Goal: Use online tool/utility: Utilize a website feature to perform a specific function

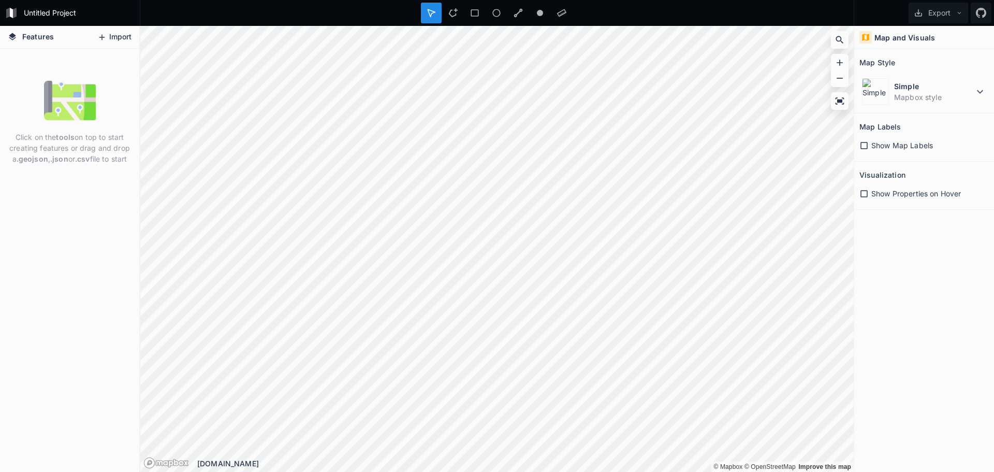
click at [114, 37] on button "Import" at bounding box center [114, 37] width 45 height 17
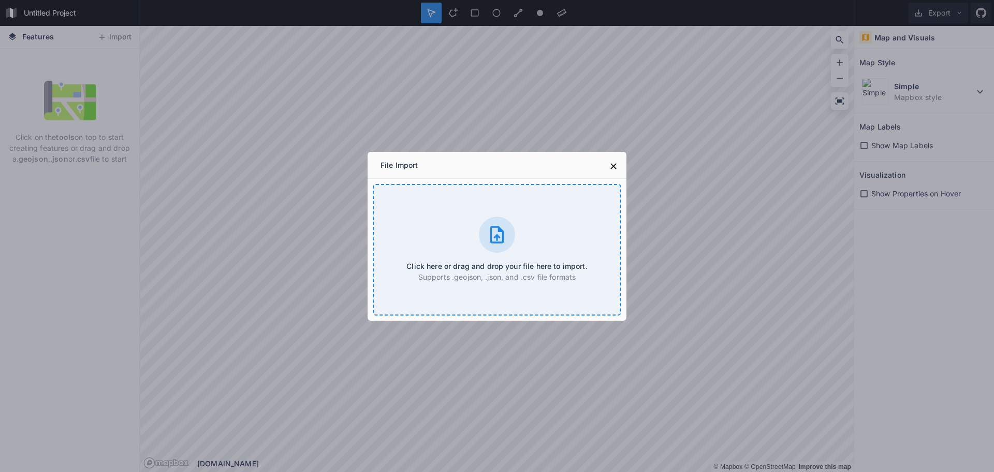
click at [455, 257] on div "Click here or drag and drop your file here to import. Supports .geojson, .json,…" at bounding box center [497, 250] width 249 height 132
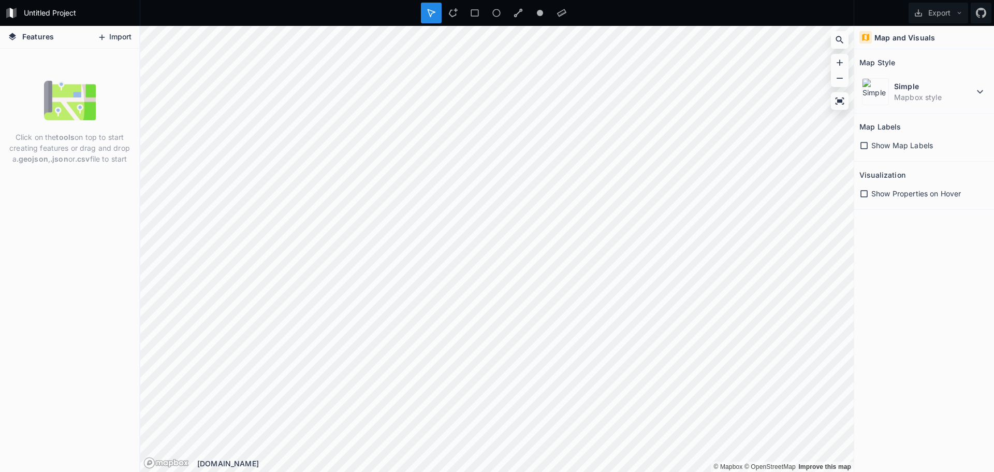
click at [112, 30] on button "Import" at bounding box center [114, 37] width 45 height 17
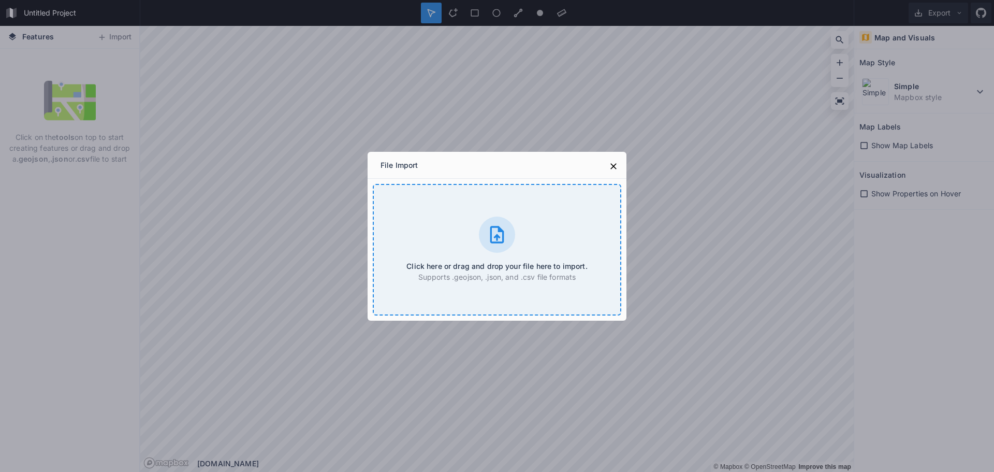
click at [519, 212] on div "Click here or drag and drop your file here to import. Supports .geojson, .json,…" at bounding box center [497, 250] width 249 height 132
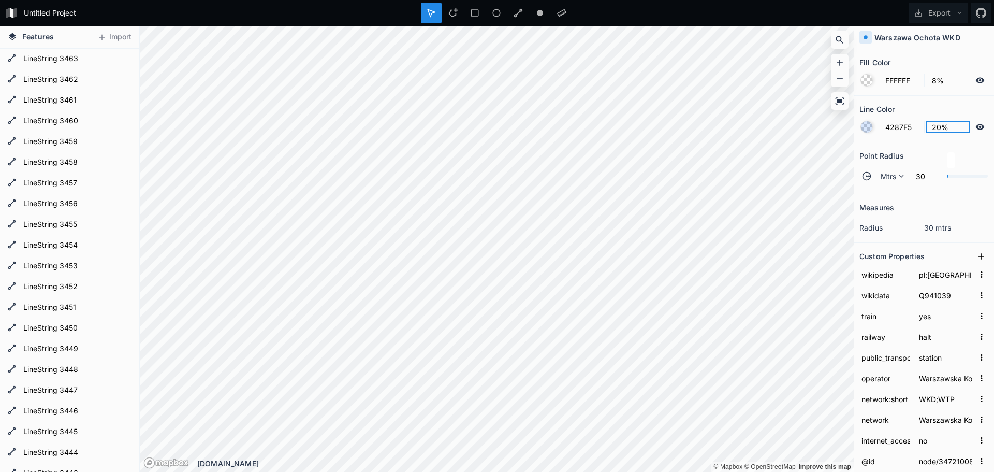
drag, startPoint x: 941, startPoint y: 128, endPoint x: 946, endPoint y: 129, distance: 5.2
click at [945, 128] on input "20%" at bounding box center [948, 127] width 45 height 12
click at [954, 126] on input "20%" at bounding box center [948, 127] width 45 height 12
click at [932, 129] on input "20%" at bounding box center [948, 127] width 45 height 12
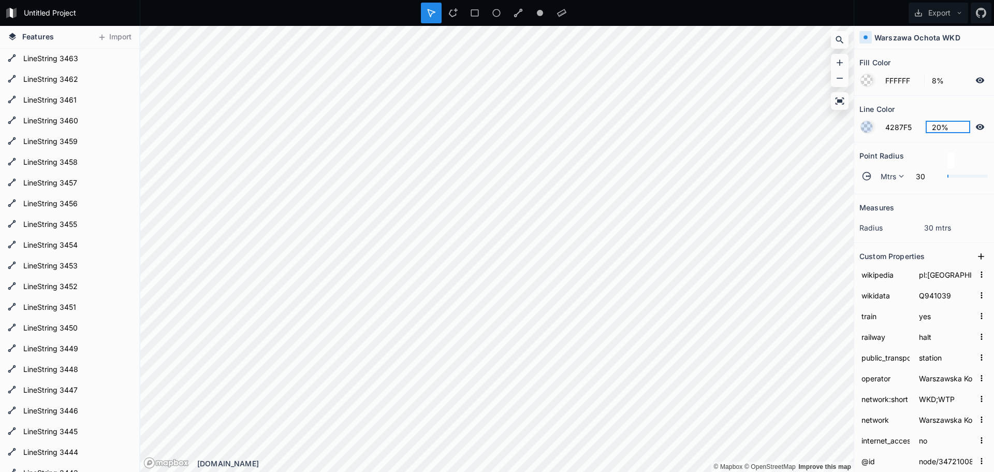
drag, startPoint x: 930, startPoint y: 129, endPoint x: 992, endPoint y: 133, distance: 62.8
click at [992, 133] on div "Fill Color FFFFFF 8% Line Color 4287F5 20% Point Radius Mtrs 30 Measures radius…" at bounding box center [924, 260] width 140 height 423
click at [952, 123] on input "20%" at bounding box center [948, 127] width 45 height 12
click at [935, 126] on input "20%" at bounding box center [948, 127] width 45 height 12
click at [928, 113] on div "Line Color" at bounding box center [924, 109] width 129 height 16
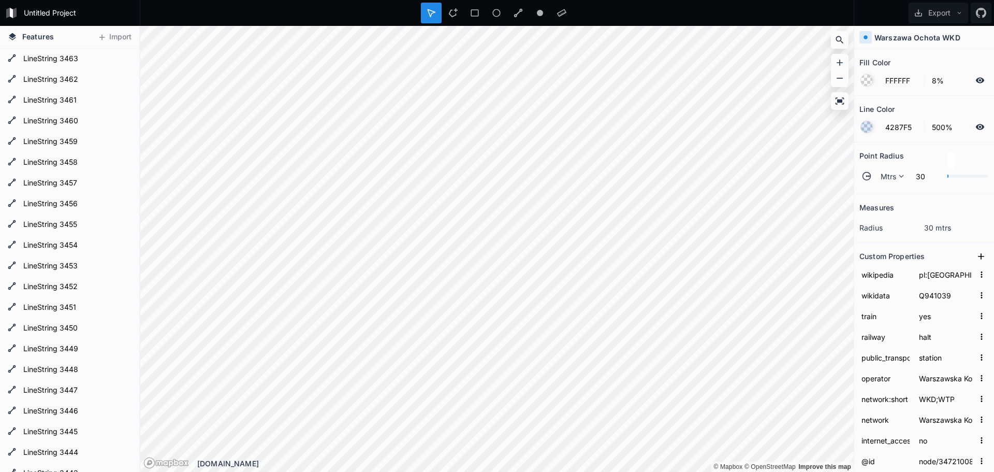
type input "100%"
click at [931, 106] on div "Line Color" at bounding box center [924, 109] width 129 height 16
drag, startPoint x: 946, startPoint y: 179, endPoint x: 953, endPoint y: 177, distance: 7.5
click at [953, 177] on div at bounding box center [968, 176] width 40 height 6
type input "0"
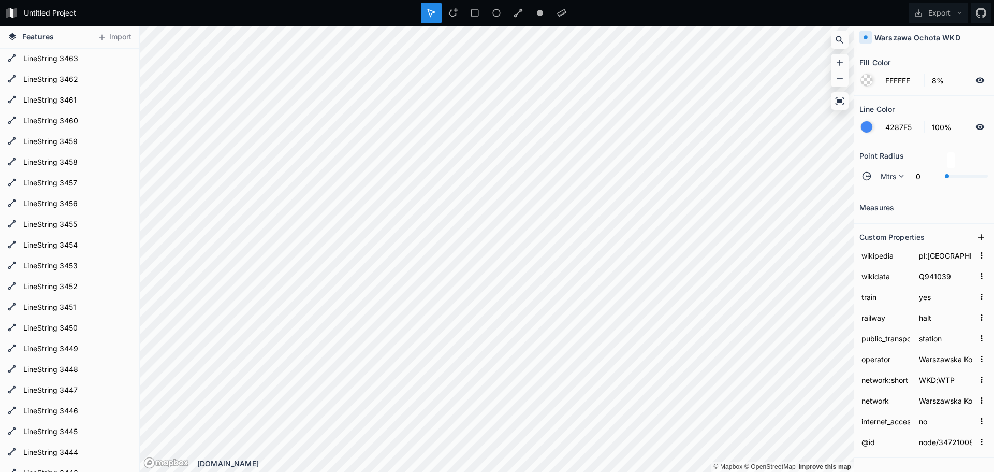
drag, startPoint x: 948, startPoint y: 177, endPoint x: 928, endPoint y: 172, distance: 20.6
click at [928, 172] on div "Mtrs 0" at bounding box center [924, 176] width 129 height 25
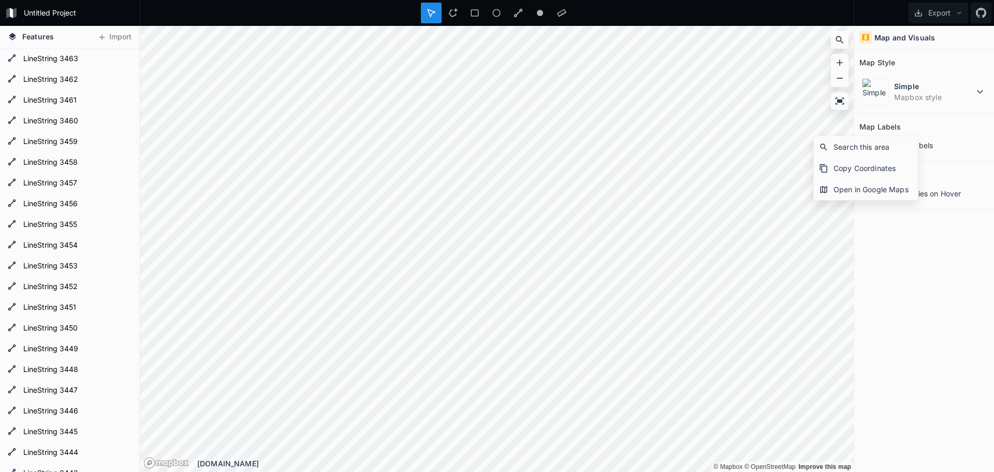
click at [908, 43] on div "Map and Visuals" at bounding box center [924, 37] width 140 height 23
click at [906, 37] on h4 "Map and Visuals" at bounding box center [905, 37] width 61 height 11
click at [924, 85] on dt "Simple" at bounding box center [934, 86] width 80 height 11
click at [927, 64] on div "Map Style" at bounding box center [924, 62] width 129 height 16
click at [947, 250] on div "Map and Visuals Map Style Simple Mapbox style Map Labels Show Map Labels Visual…" at bounding box center [924, 249] width 140 height 446
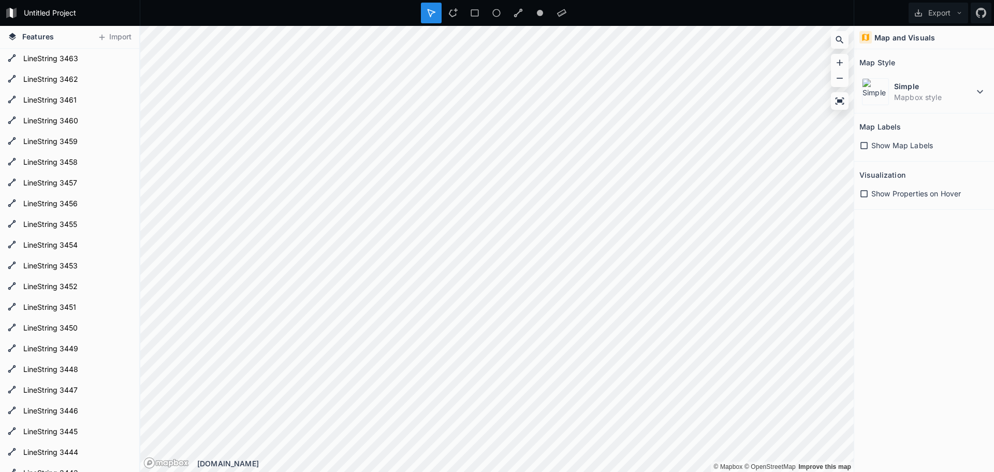
click at [888, 110] on section "Map Style Simple Mapbox style" at bounding box center [924, 81] width 140 height 64
click at [890, 141] on span "Show Map Labels" at bounding box center [903, 145] width 62 height 11
click at [916, 196] on span "Show Properties on Hover" at bounding box center [917, 193] width 90 height 11
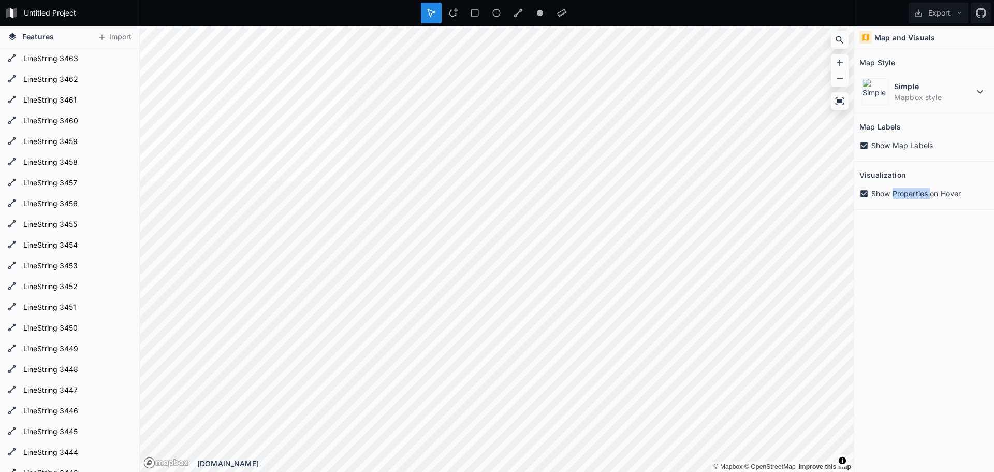
click at [916, 196] on span "Show Properties on Hover" at bounding box center [917, 193] width 90 height 11
click at [562, 17] on icon at bounding box center [561, 12] width 9 height 9
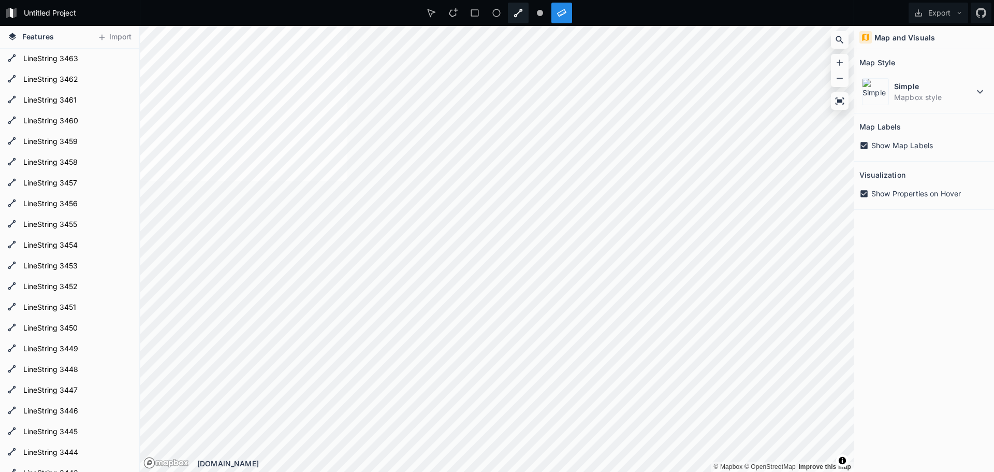
click at [515, 20] on div at bounding box center [518, 13] width 21 height 21
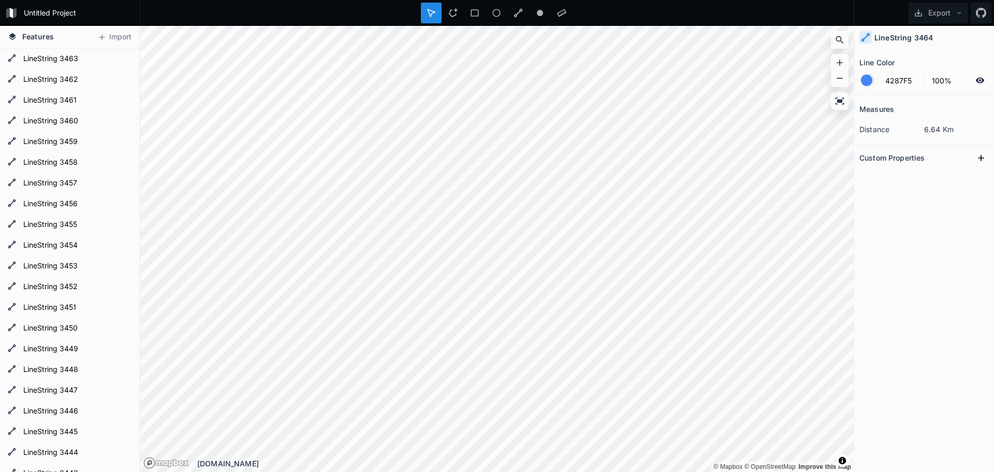
click at [518, 12] on icon at bounding box center [518, 12] width 9 height 9
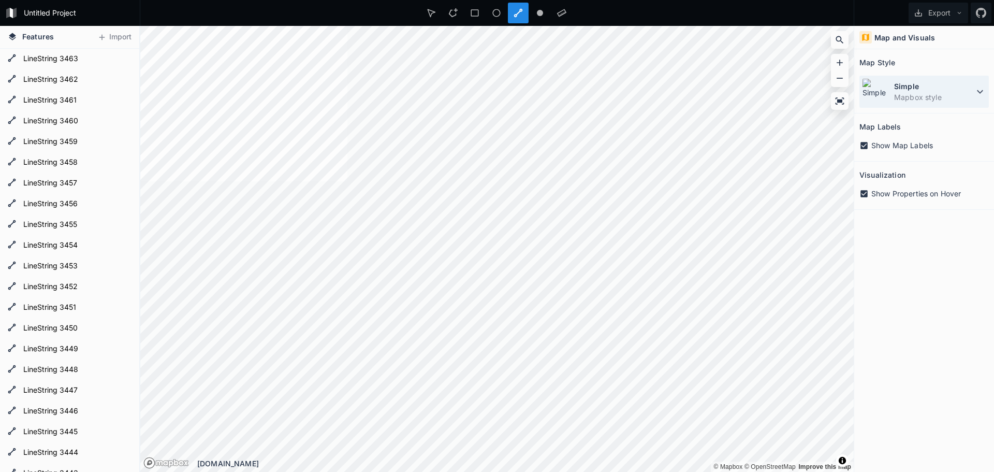
click at [898, 90] on dt "Simple" at bounding box center [934, 86] width 80 height 11
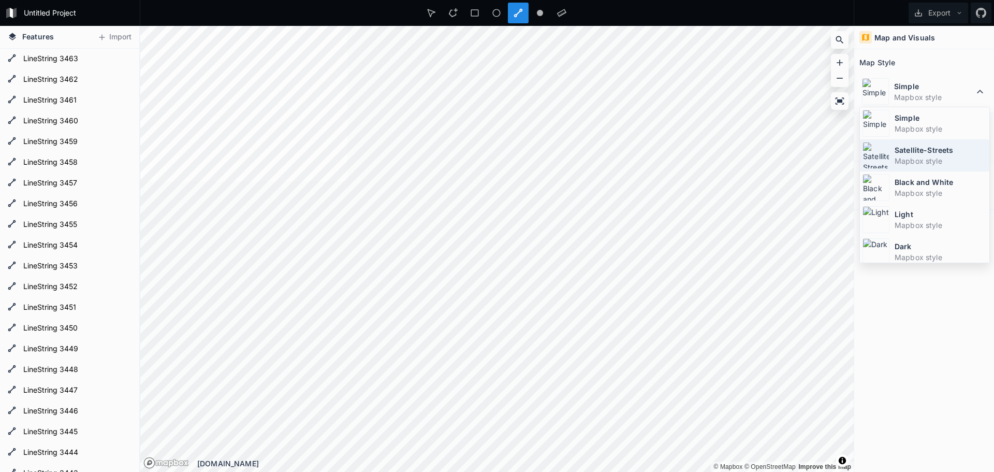
click at [912, 163] on dd "Mapbox style" at bounding box center [941, 160] width 92 height 11
